Goal: Information Seeking & Learning: Understand process/instructions

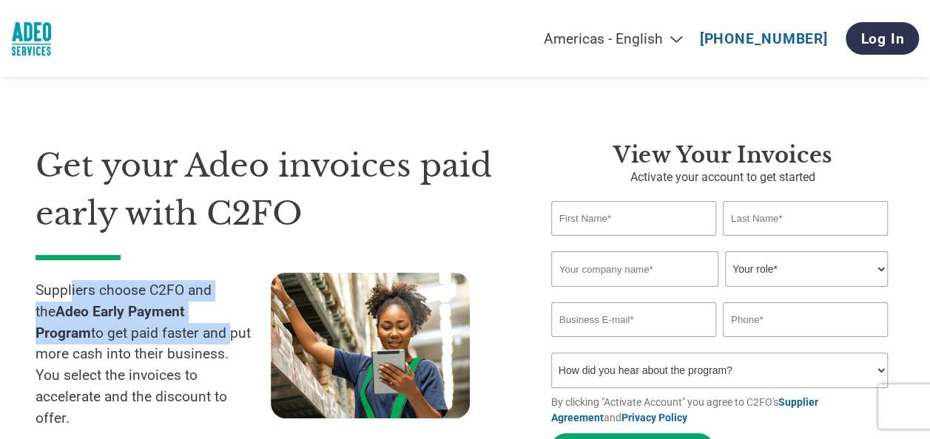
drag, startPoint x: 83, startPoint y: 297, endPoint x: 153, endPoint y: 342, distance: 83.1
click at [153, 340] on p "Suppliers choose C2FO and the Adeo Early Payment Program to get paid faster and…" at bounding box center [153, 354] width 235 height 149
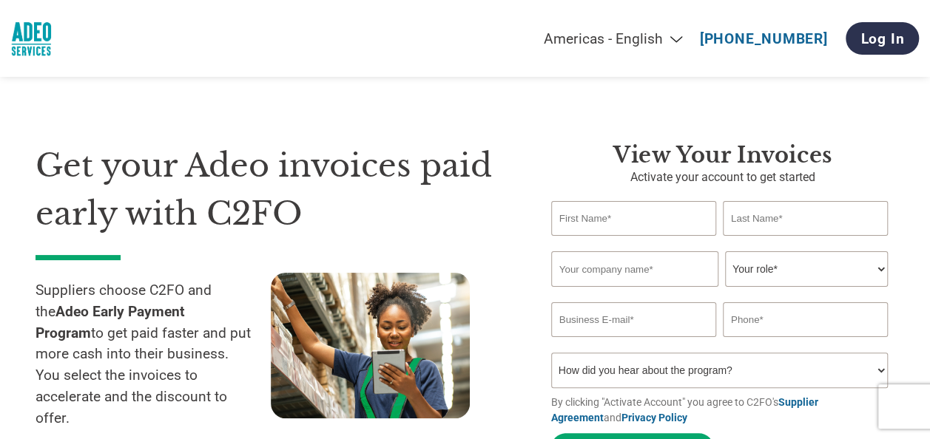
drag, startPoint x: 153, startPoint y: 342, endPoint x: 183, endPoint y: 392, distance: 58.7
click at [183, 392] on p "Suppliers choose C2FO and the Adeo Early Payment Program to get paid faster and…" at bounding box center [153, 354] width 235 height 149
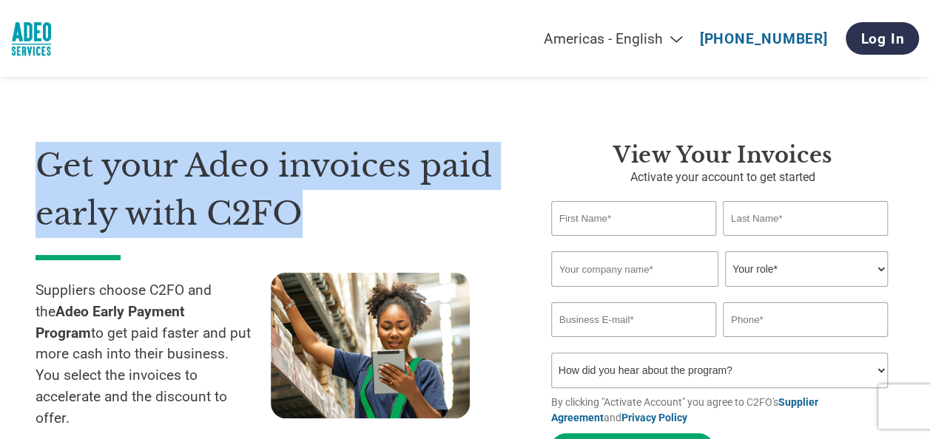
drag, startPoint x: 297, startPoint y: 214, endPoint x: 0, endPoint y: 173, distance: 300.2
drag, startPoint x: 0, startPoint y: 173, endPoint x: 201, endPoint y: 179, distance: 201.3
click at [201, 179] on h1 "Get your Adeo invoices paid early with C2FO" at bounding box center [271, 189] width 471 height 95
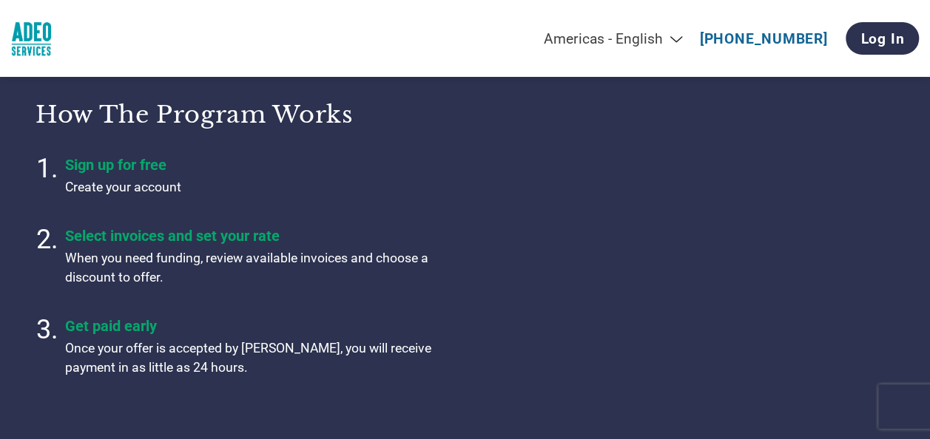
scroll to position [518, 0]
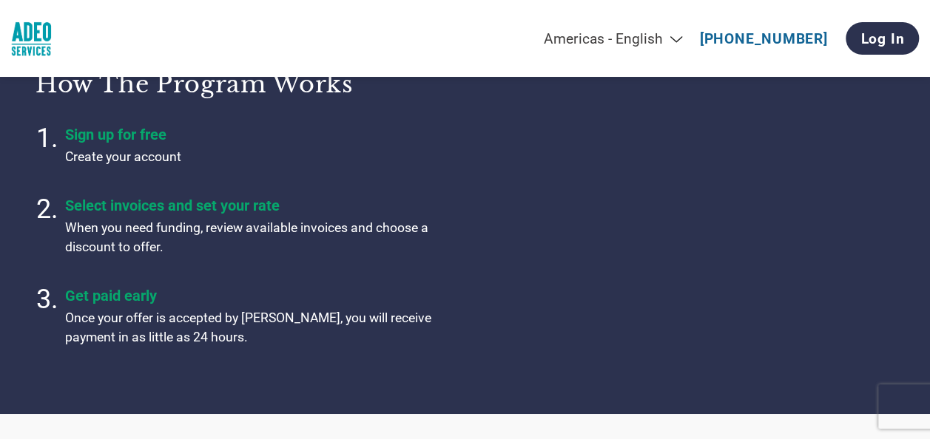
click at [683, 37] on select "Americas - English Américas - Español [GEOGRAPHIC_DATA] - Português [GEOGRAPHIC…" at bounding box center [520, 38] width 343 height 17
click at [740, 38] on link "[PHONE_NUMBER]" at bounding box center [764, 38] width 128 height 17
